Goal: Task Accomplishment & Management: Manage account settings

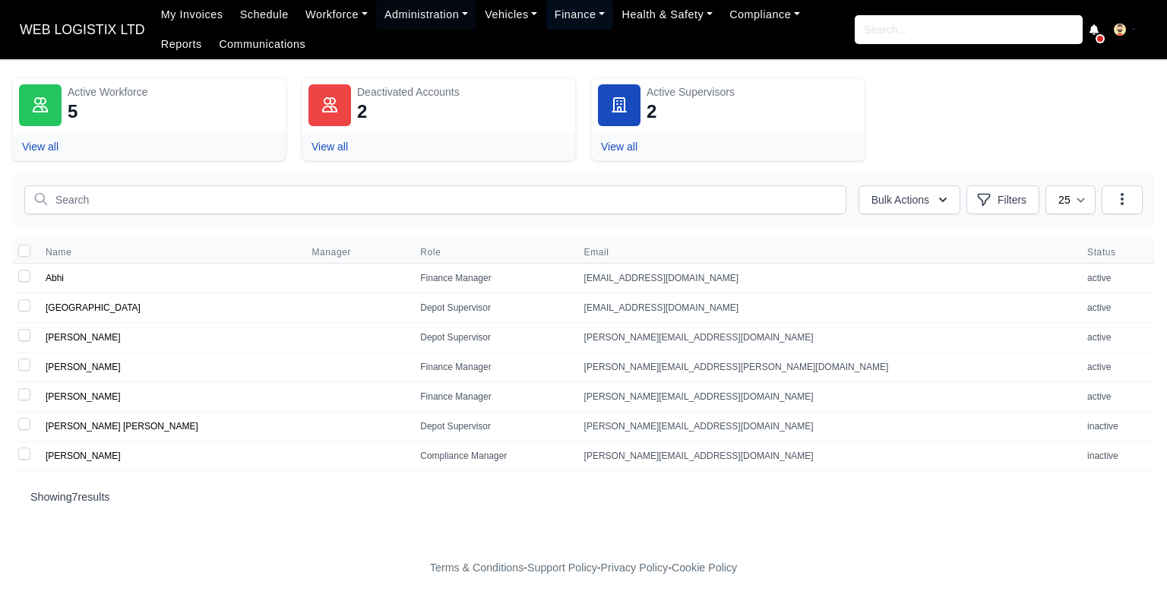
click at [551, 11] on link "Finance" at bounding box center [580, 15] width 68 height 30
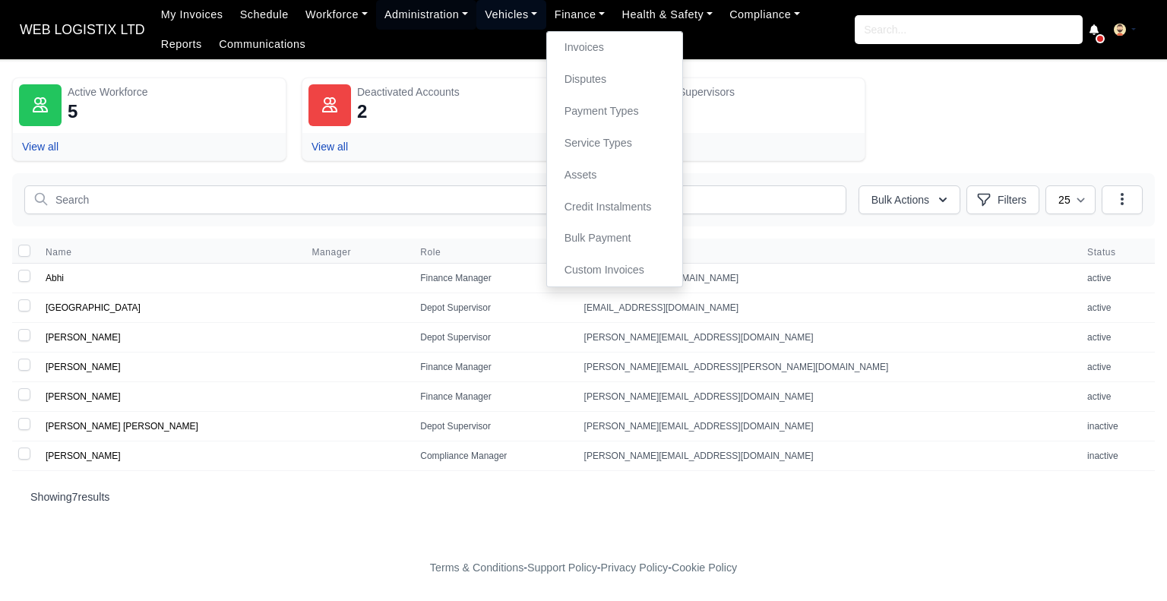
click at [503, 17] on link "Vehicles" at bounding box center [511, 15] width 70 height 30
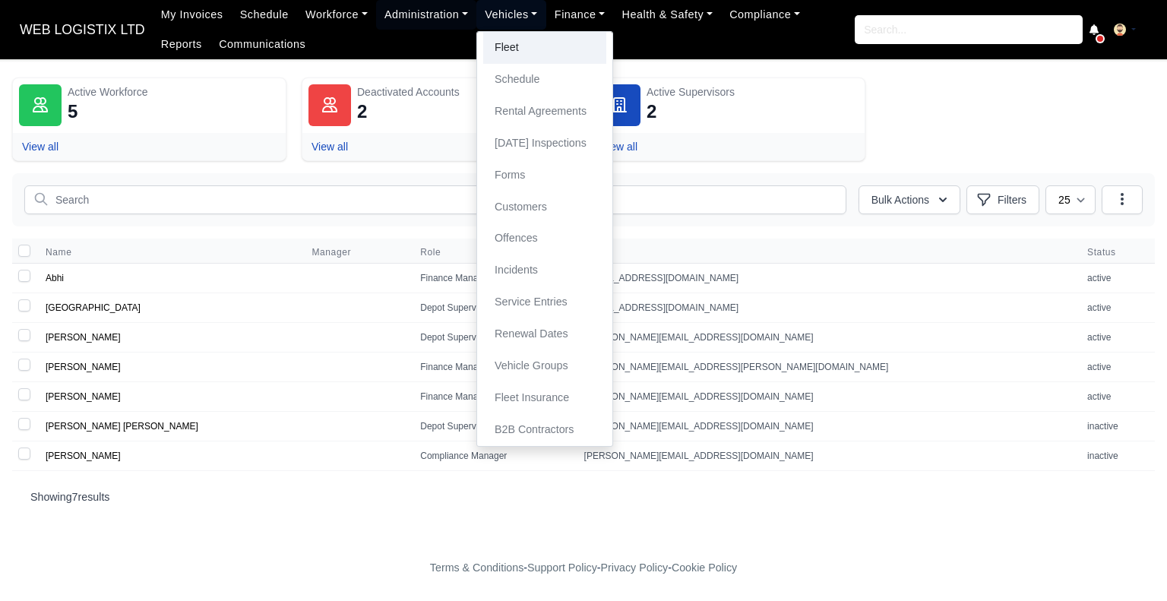
click at [499, 54] on link "Fleet" at bounding box center [544, 48] width 123 height 32
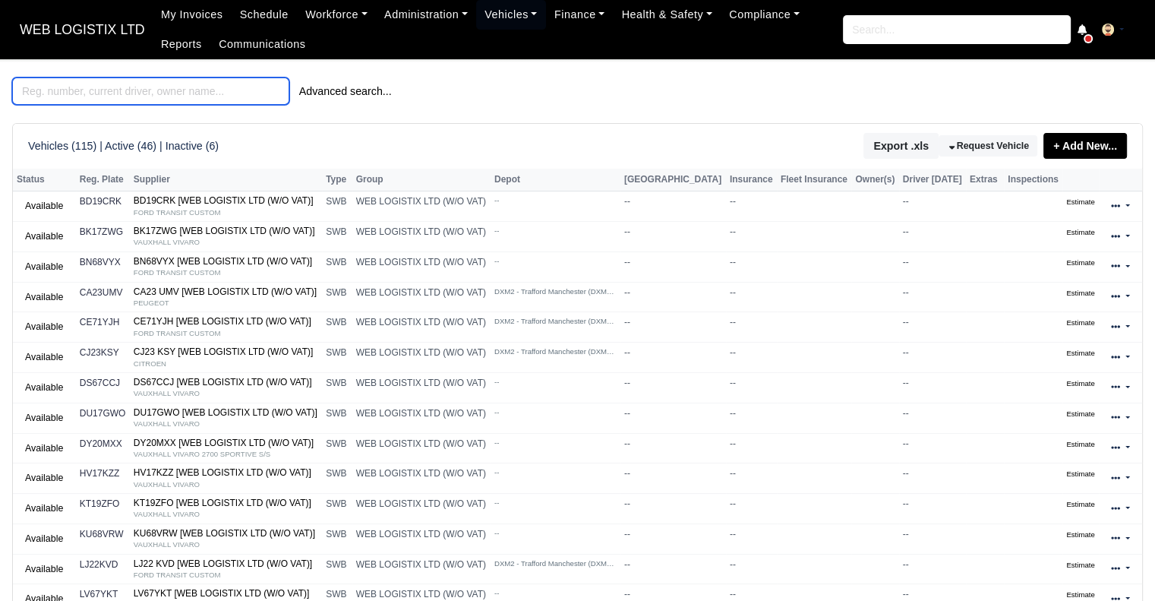
click at [134, 85] on input "search" at bounding box center [150, 90] width 277 height 27
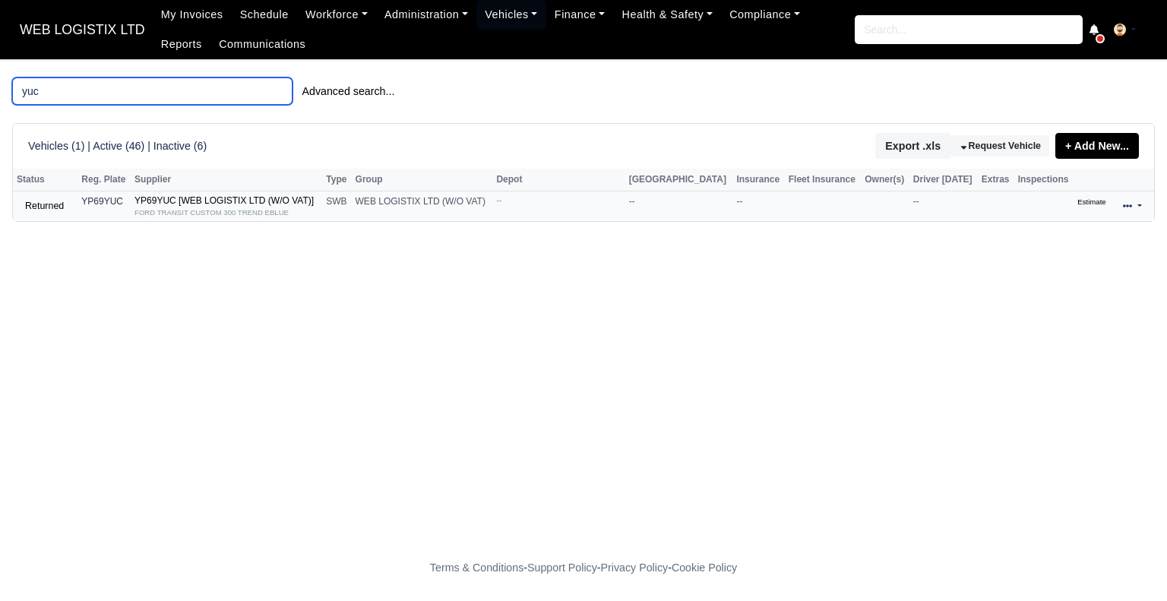
type input "yuc"
click at [1129, 206] on icon at bounding box center [1127, 205] width 9 height 9
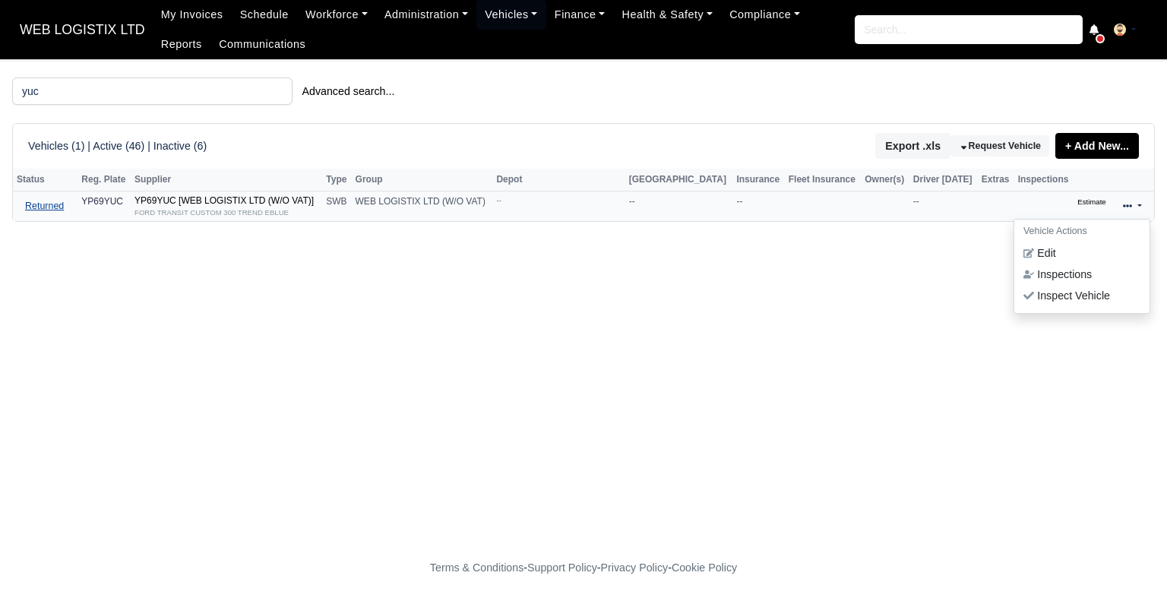
click at [47, 211] on link "Returned" at bounding box center [44, 206] width 55 height 22
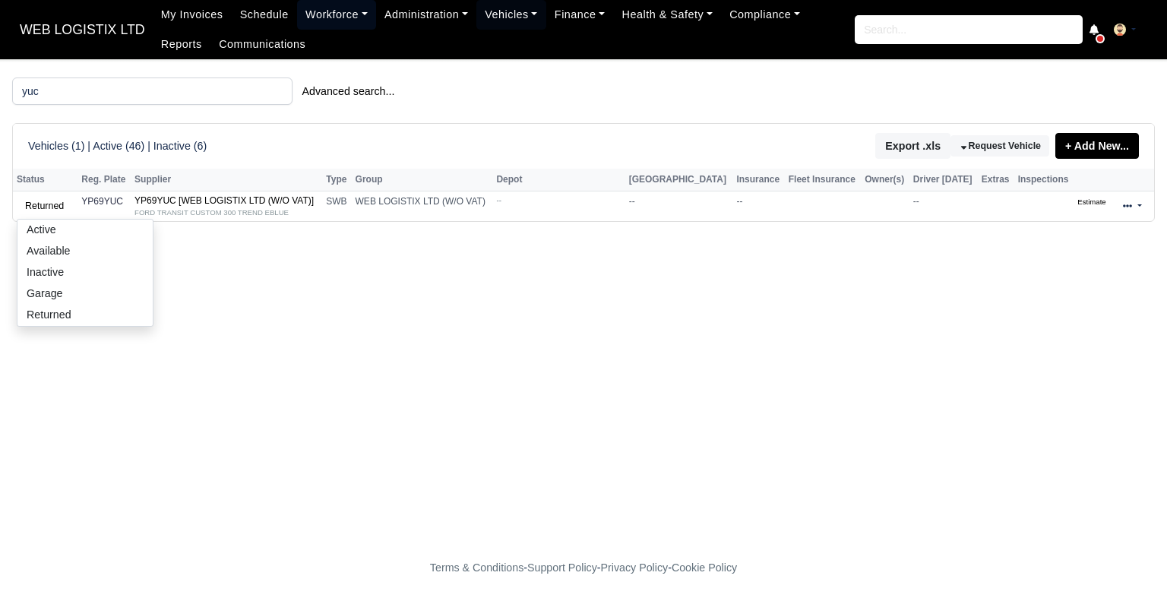
click at [330, 14] on link "Workforce" at bounding box center [336, 15] width 79 height 30
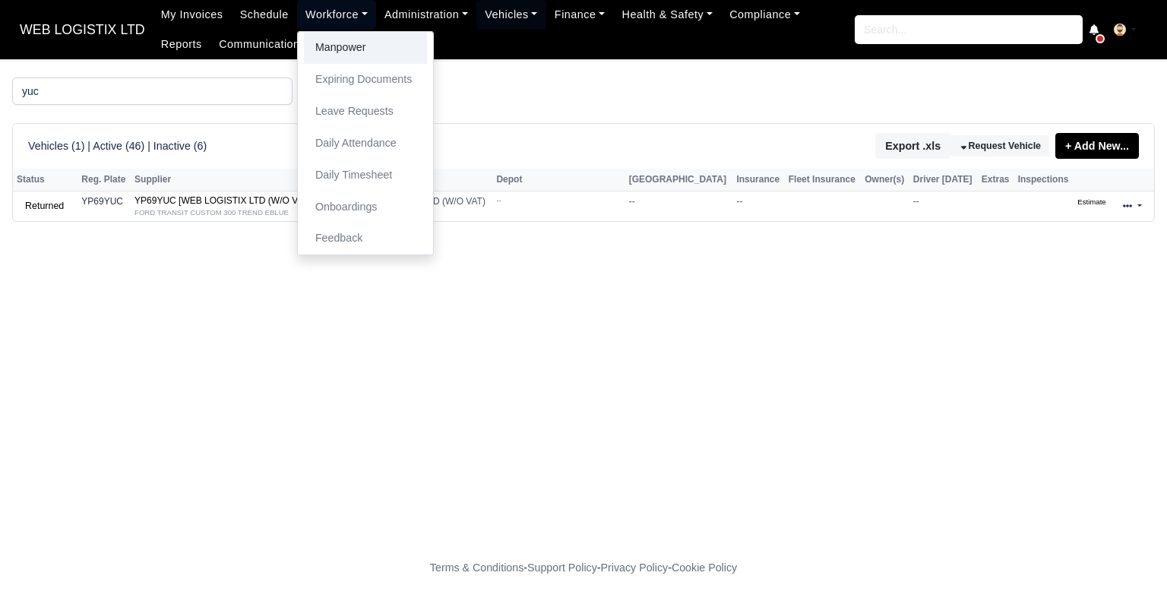
click at [334, 38] on link "Manpower" at bounding box center [365, 48] width 123 height 32
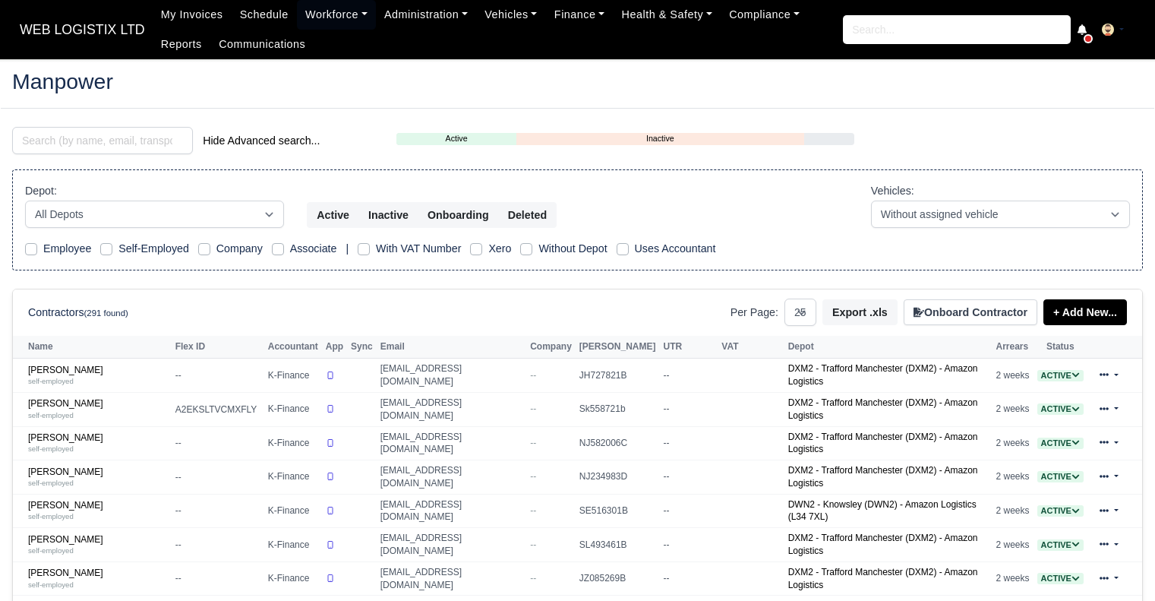
select select "25"
click at [119, 144] on input "search" at bounding box center [102, 140] width 181 height 27
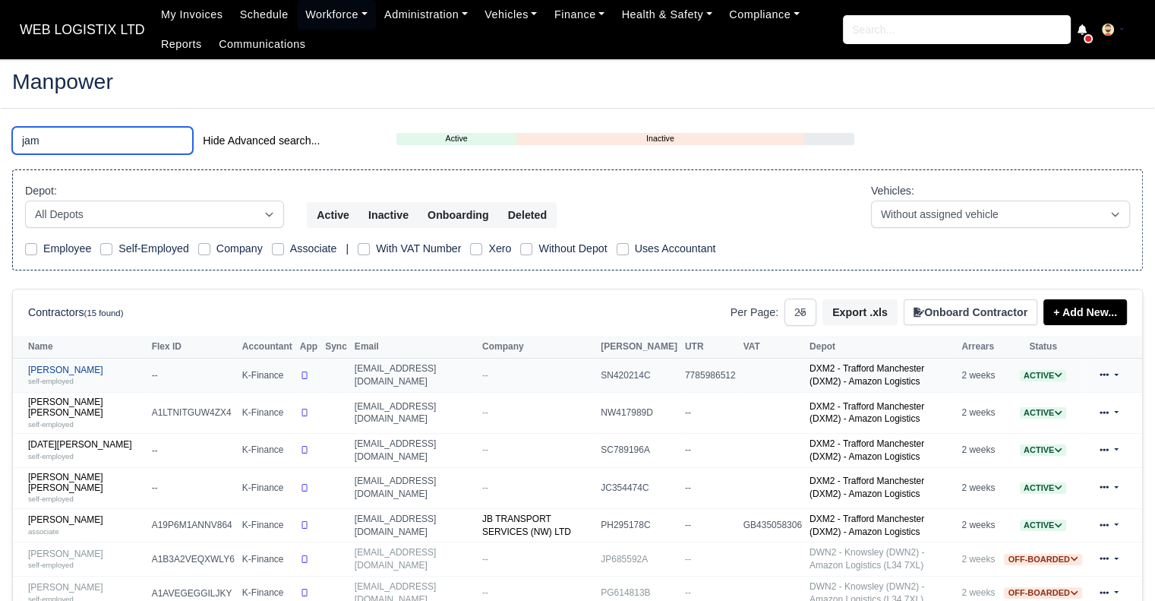
type input "jam"
click at [61, 369] on link "Jamiu Adeniyi self-employed" at bounding box center [86, 376] width 116 height 22
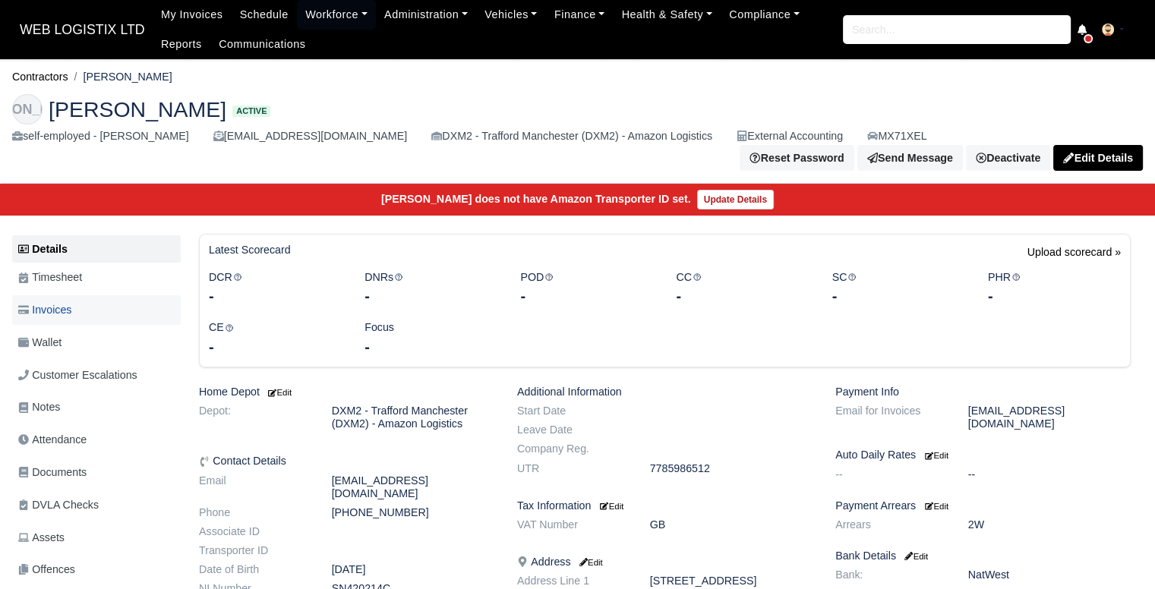
click at [91, 300] on link "Invoices" at bounding box center [96, 310] width 169 height 30
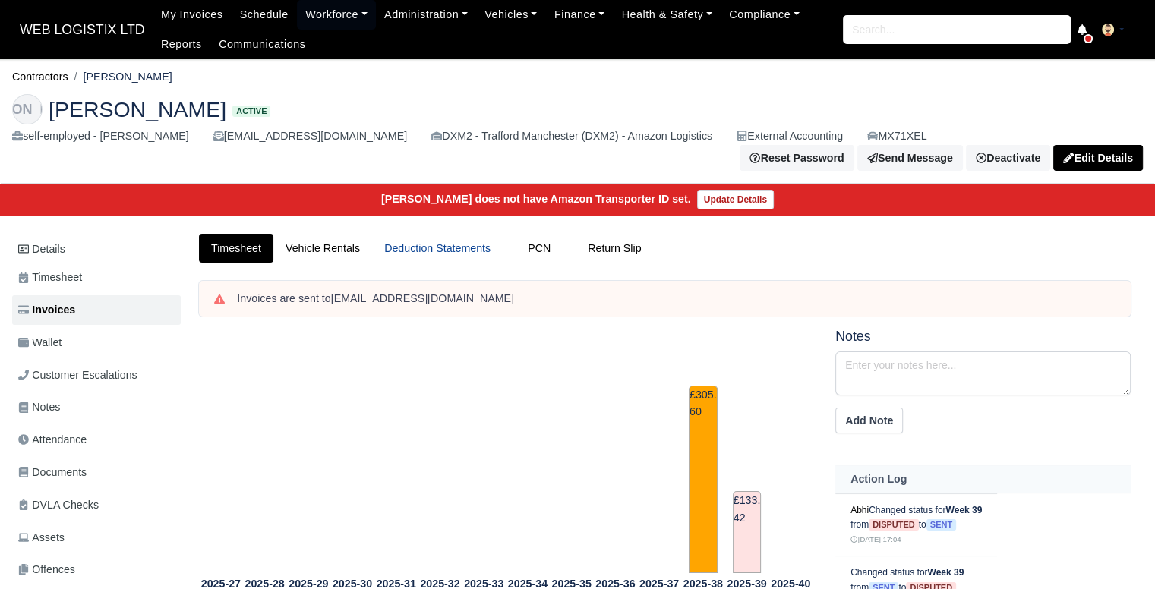
click at [407, 242] on link "Deduction Statements" at bounding box center [437, 249] width 131 height 30
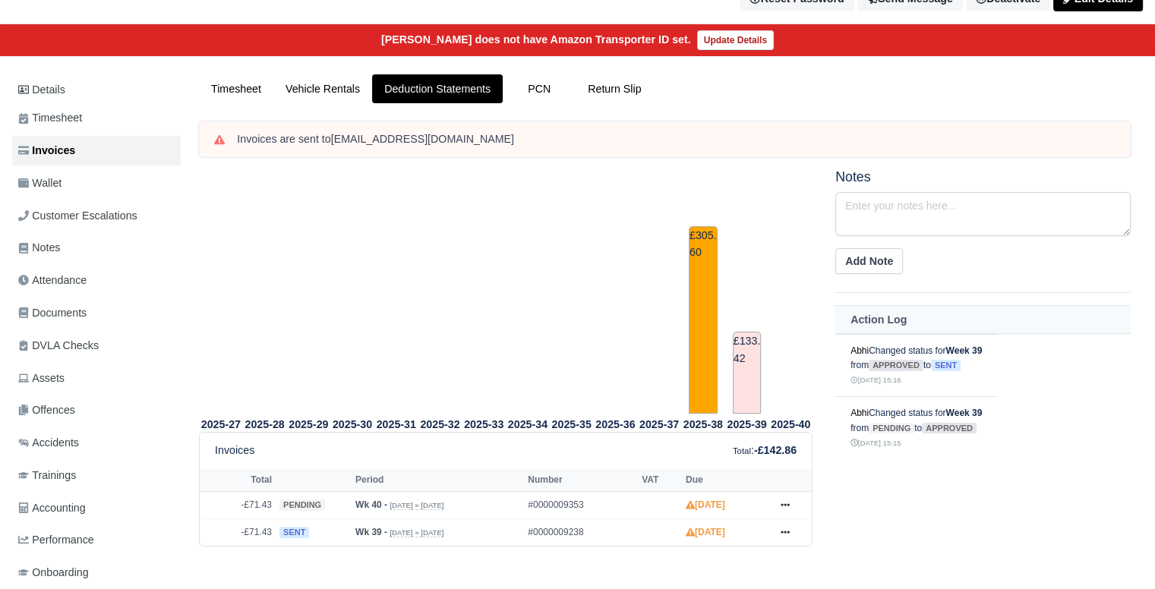
scroll to position [245, 0]
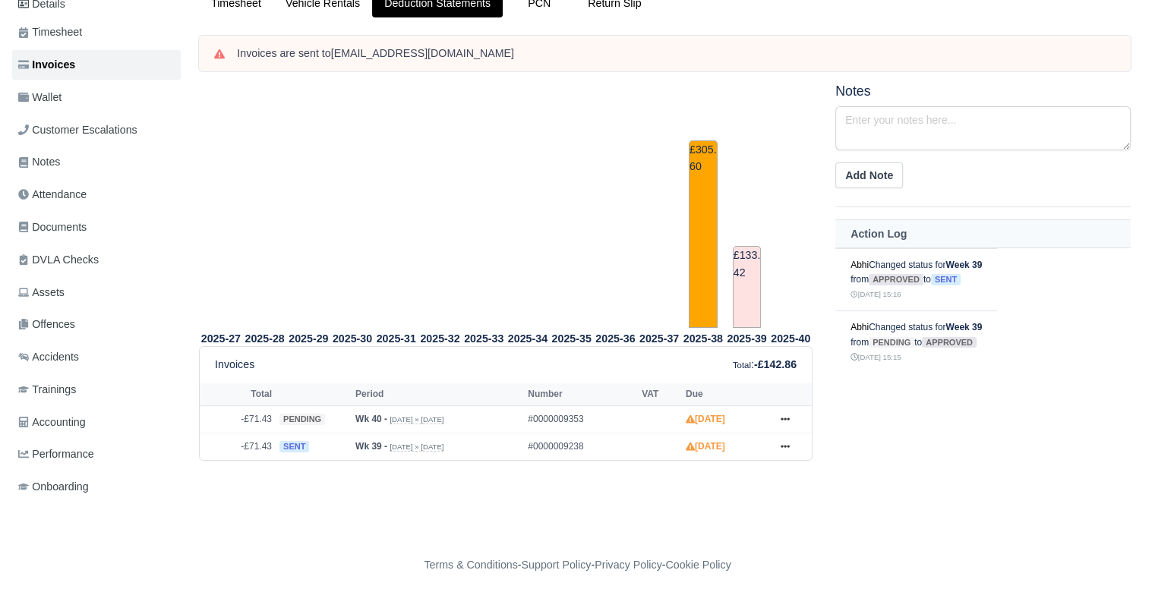
click at [1154, 344] on html "WEB LOGISTIX LTD My Invoices Schedule Workforce Manpower Expiring Documents Lea…" at bounding box center [577, 49] width 1155 height 589
click at [782, 415] on icon at bounding box center [785, 419] width 9 height 9
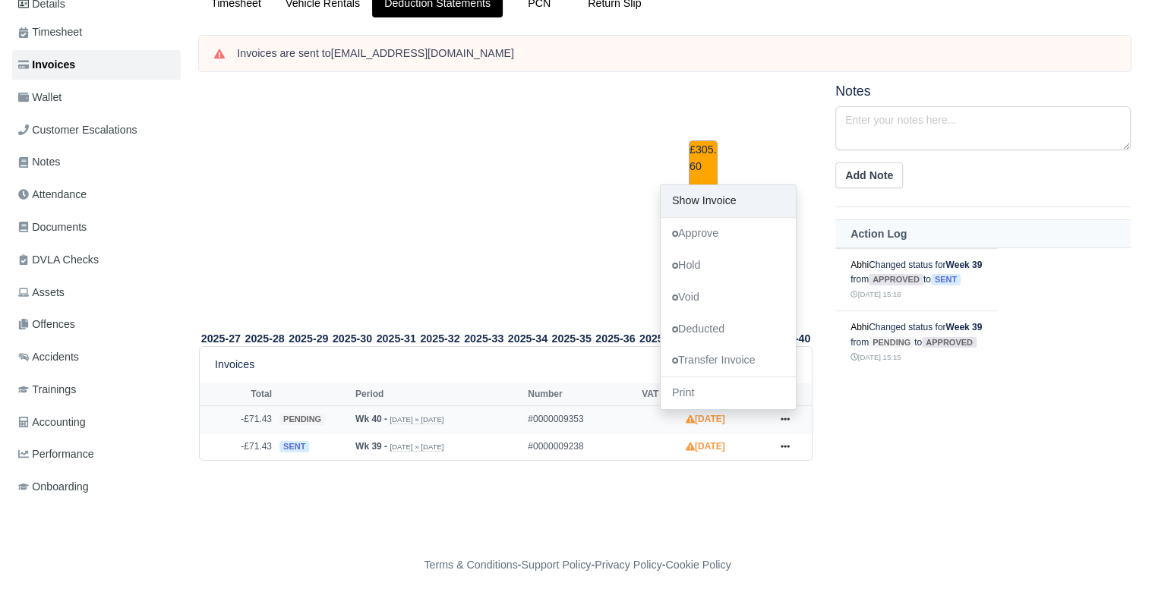
click at [738, 185] on link "Show Invoice" at bounding box center [728, 201] width 135 height 32
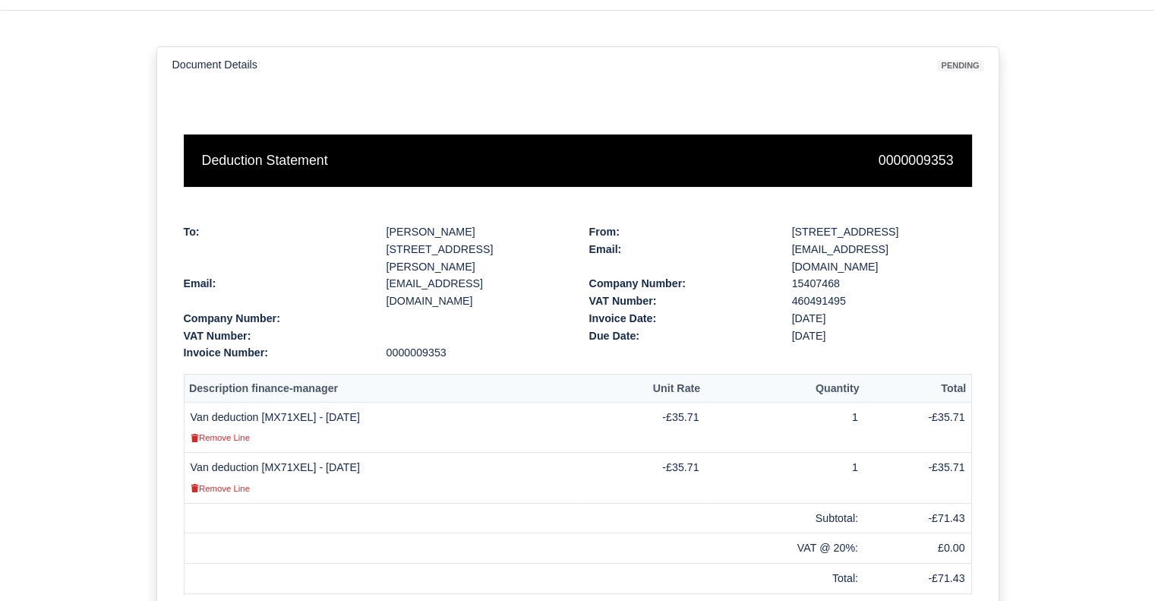
scroll to position [149, 0]
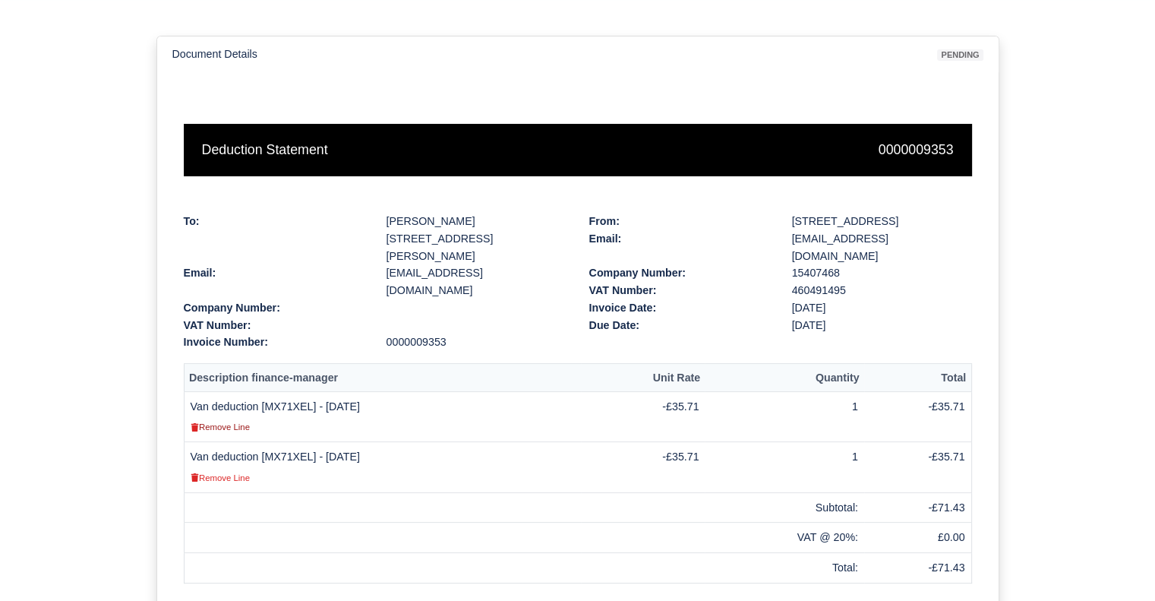
drag, startPoint x: 219, startPoint y: 412, endPoint x: 654, endPoint y: 48, distance: 567.2
click at [219, 422] on small "Remove Line" at bounding box center [220, 426] width 59 height 9
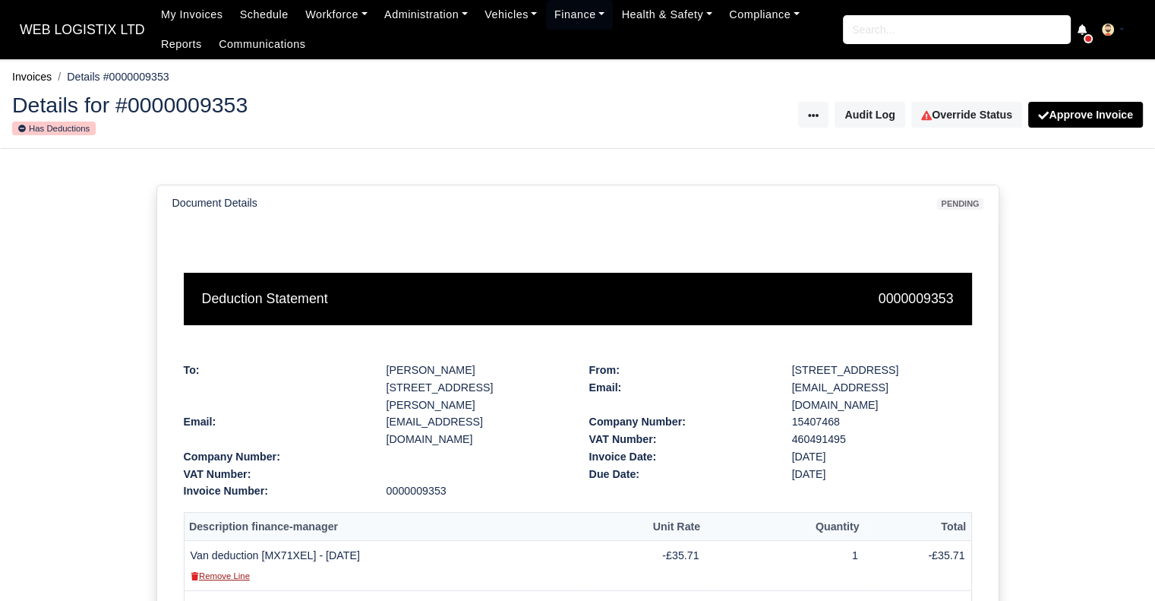
click at [232, 571] on small "Remove Line" at bounding box center [220, 575] width 59 height 9
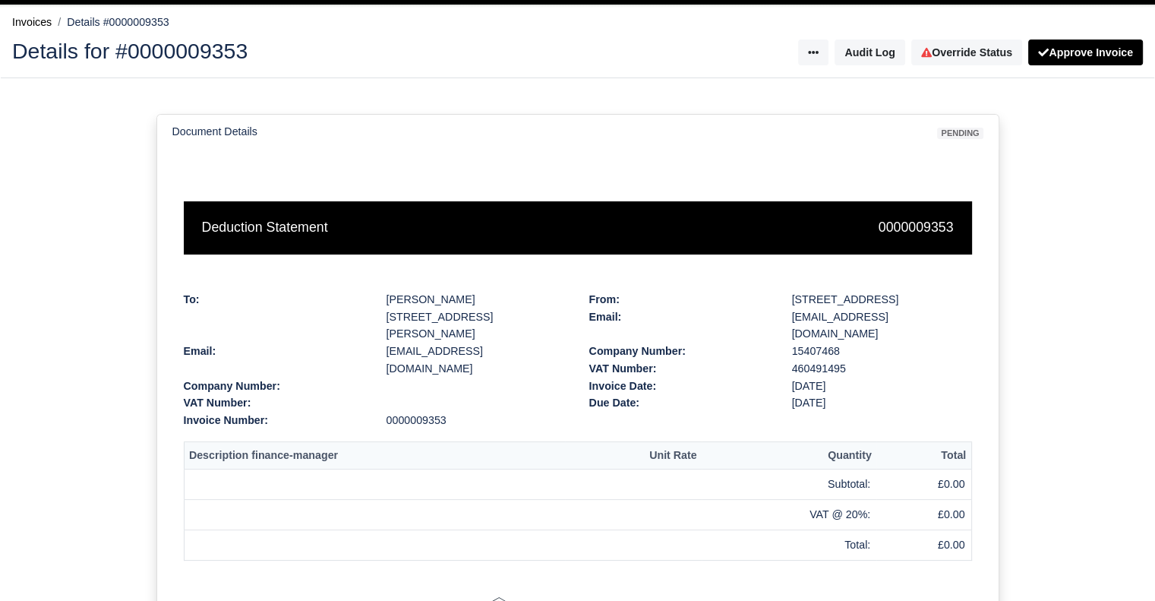
scroll to position [58, 0]
